Goal: Communication & Community: Answer question/provide support

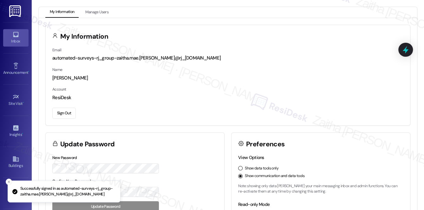
click at [21, 36] on link "Inbox" at bounding box center [15, 37] width 25 height 17
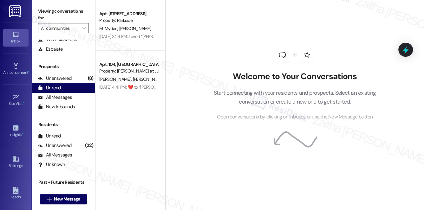
scroll to position [76, 0]
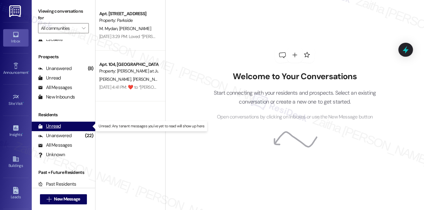
click at [56, 124] on div "Unread" at bounding box center [49, 126] width 23 height 7
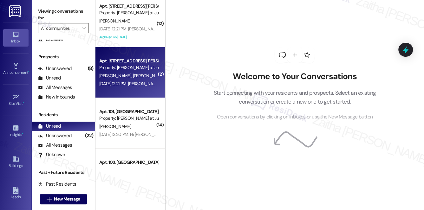
scroll to position [0, 0]
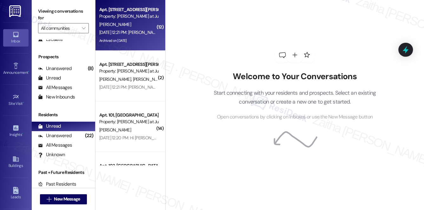
click at [133, 26] on div "[PERSON_NAME]" at bounding box center [129, 25] width 60 height 8
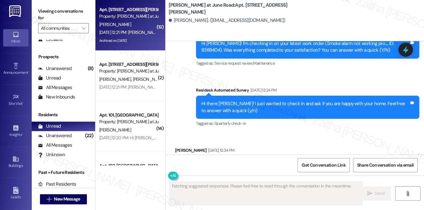
scroll to position [2775, 0]
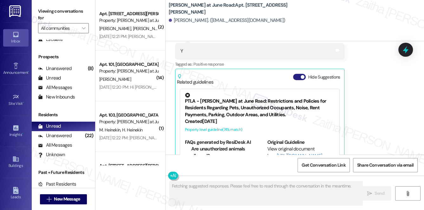
click at [296, 74] on button "Hide Suggestions" at bounding box center [299, 77] width 13 height 6
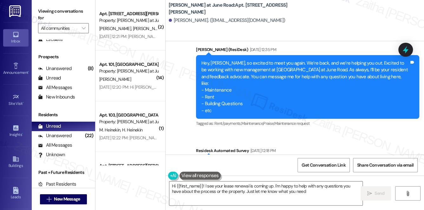
type textarea "Hi {{first_name}}! I see your lease renewal is coming up. I'm happy to help wit…"
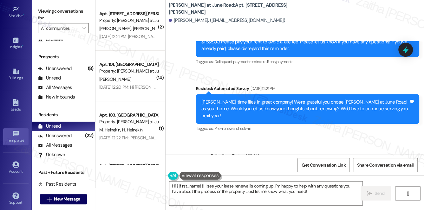
scroll to position [90, 0]
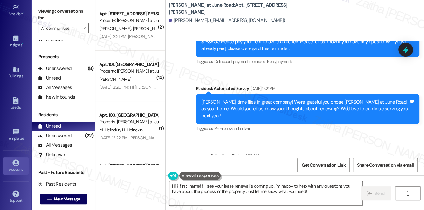
click at [14, 167] on div "Account" at bounding box center [16, 170] width 32 height 6
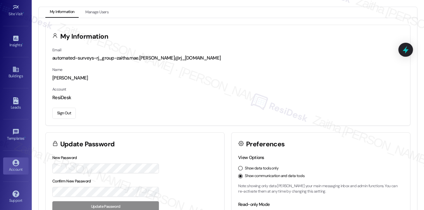
click at [65, 114] on button "Sign Out" at bounding box center [63, 113] width 23 height 11
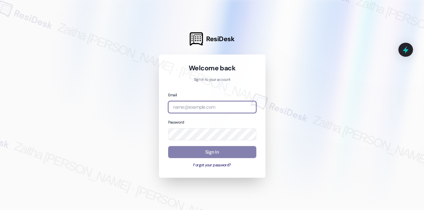
click at [201, 111] on input "email" at bounding box center [212, 107] width 88 height 12
type input "automated-surveys-grant_main-zaitha.mae.[PERSON_NAME]@grant_[DOMAIN_NAME]"
